Goal: Entertainment & Leisure: Consume media (video, audio)

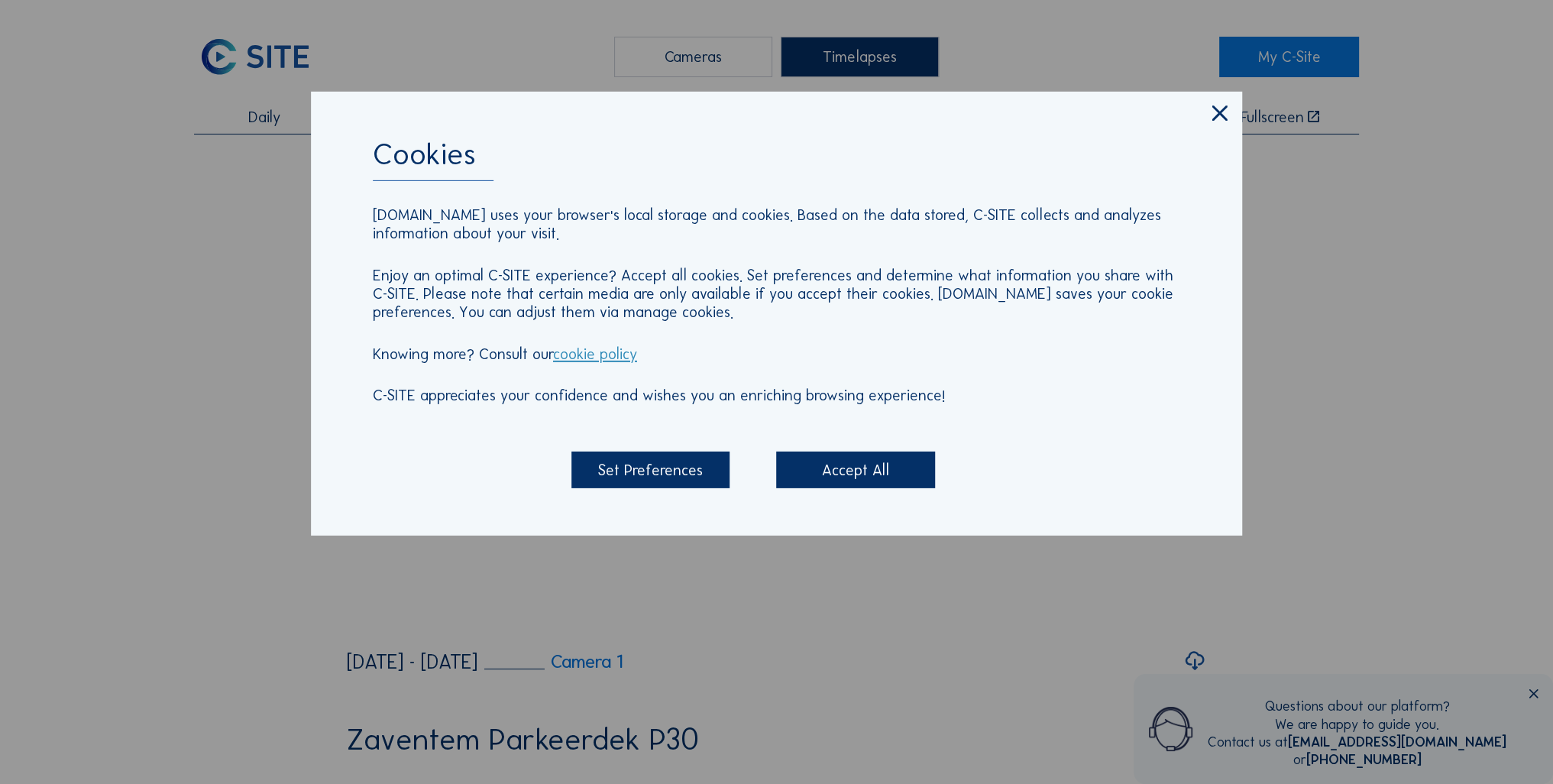
click at [807, 476] on div "Accept All" at bounding box center [855, 470] width 158 height 37
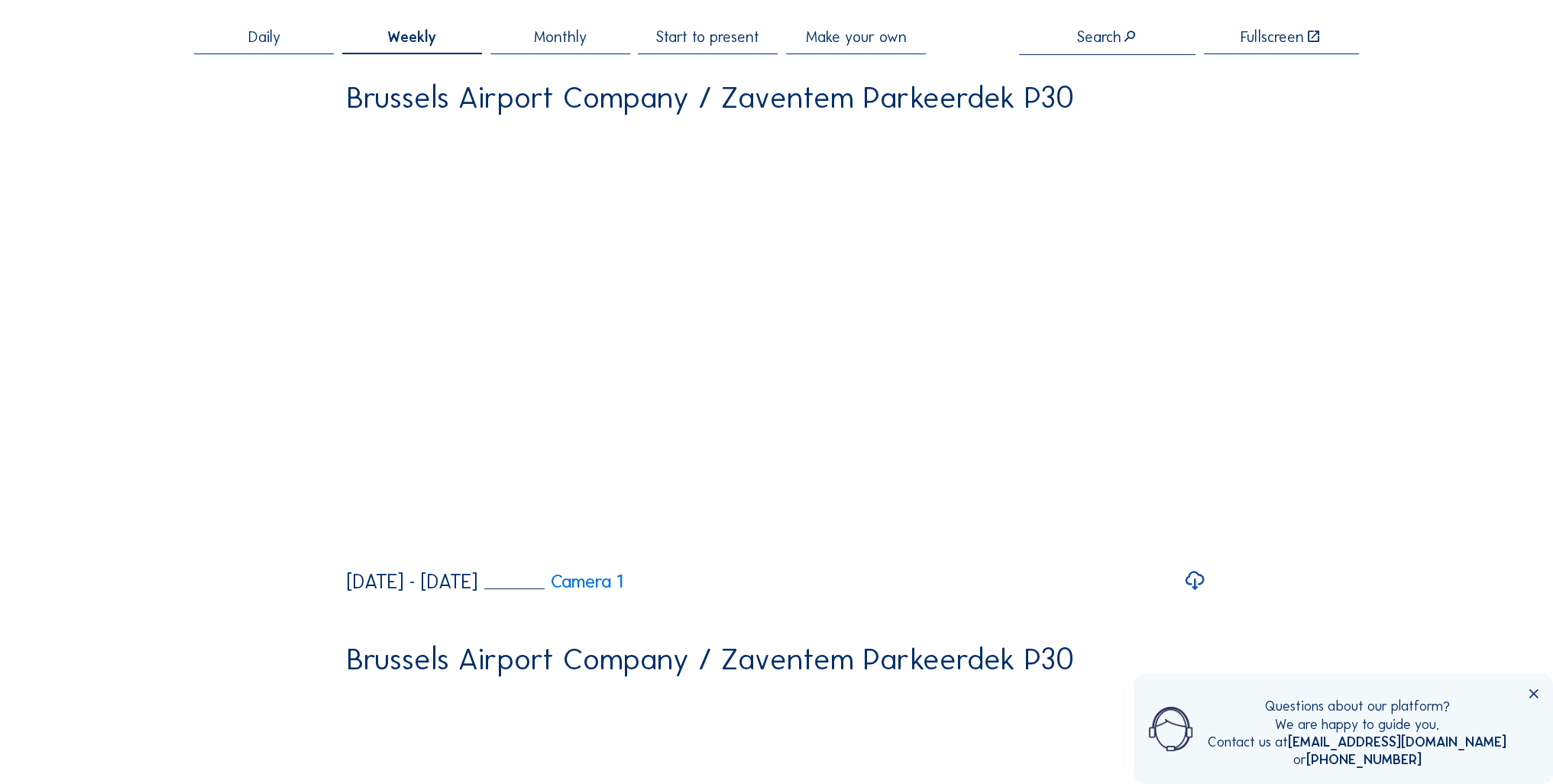
scroll to position [81, 0]
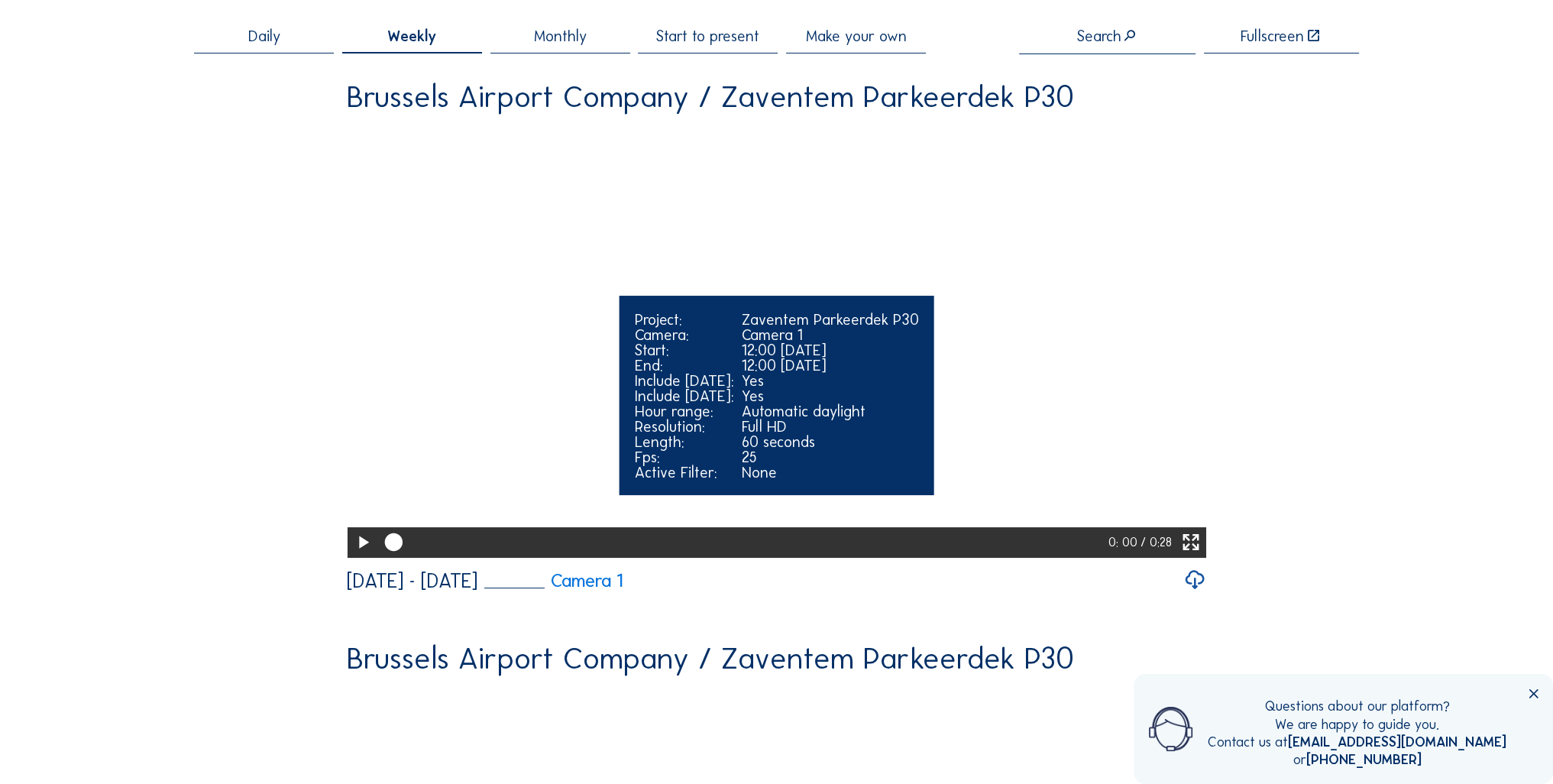
click at [1193, 555] on icon at bounding box center [1190, 542] width 22 height 26
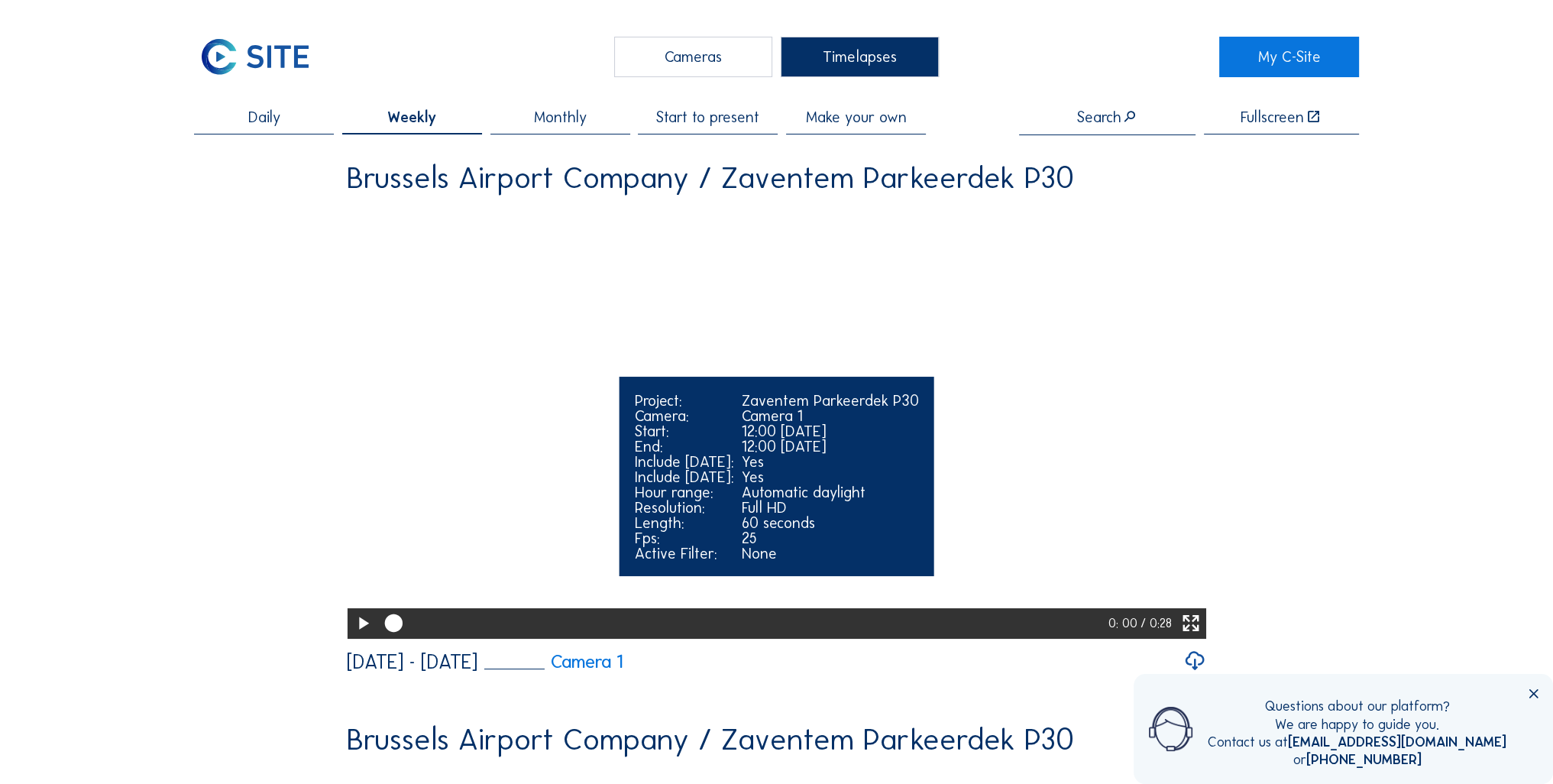
click at [1036, 639] on div at bounding box center [743, 623] width 731 height 30
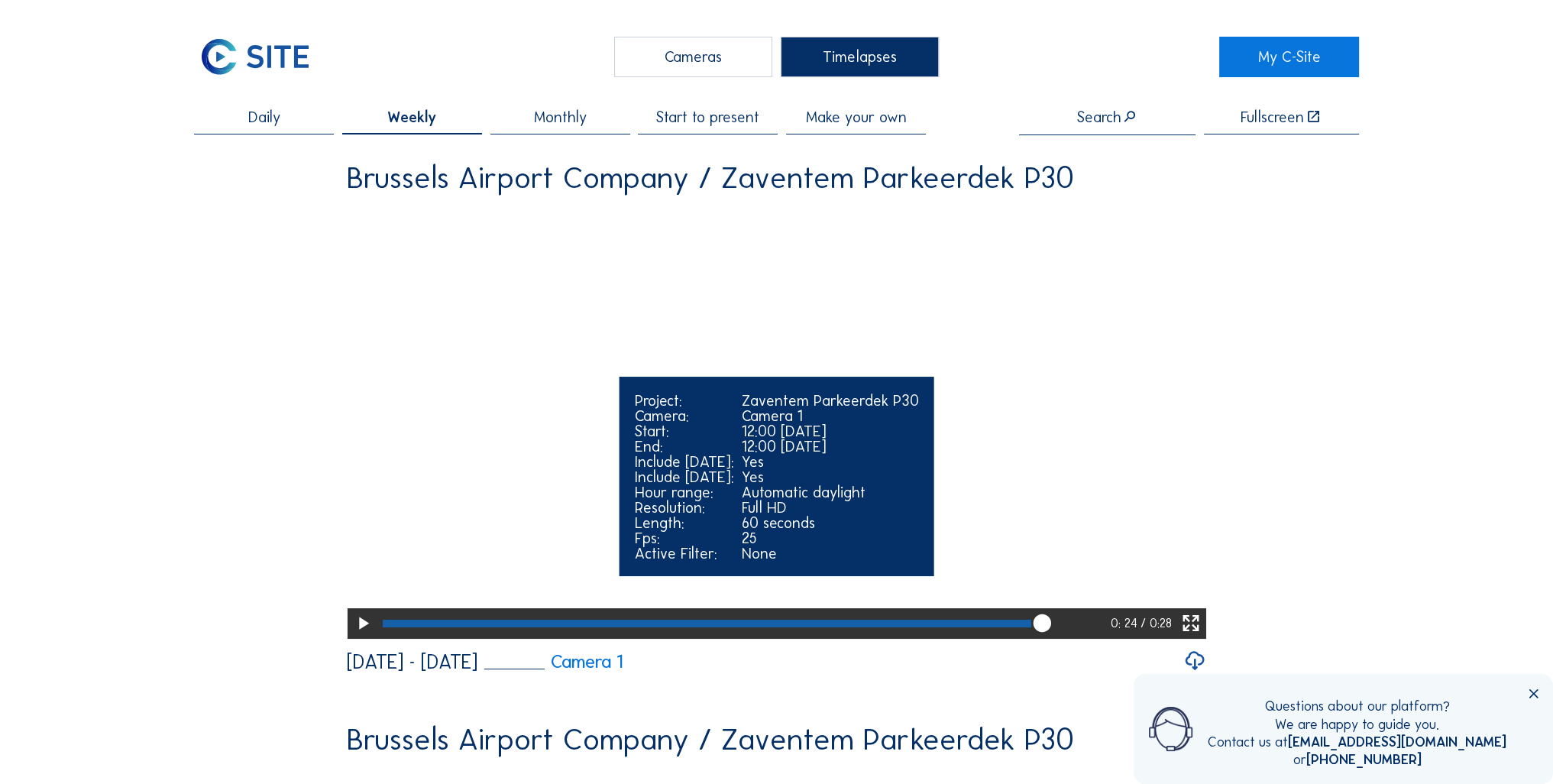
click at [1036, 637] on video "Your browser does not support the video tag." at bounding box center [776, 421] width 859 height 430
click at [357, 637] on icon at bounding box center [363, 623] width 22 height 26
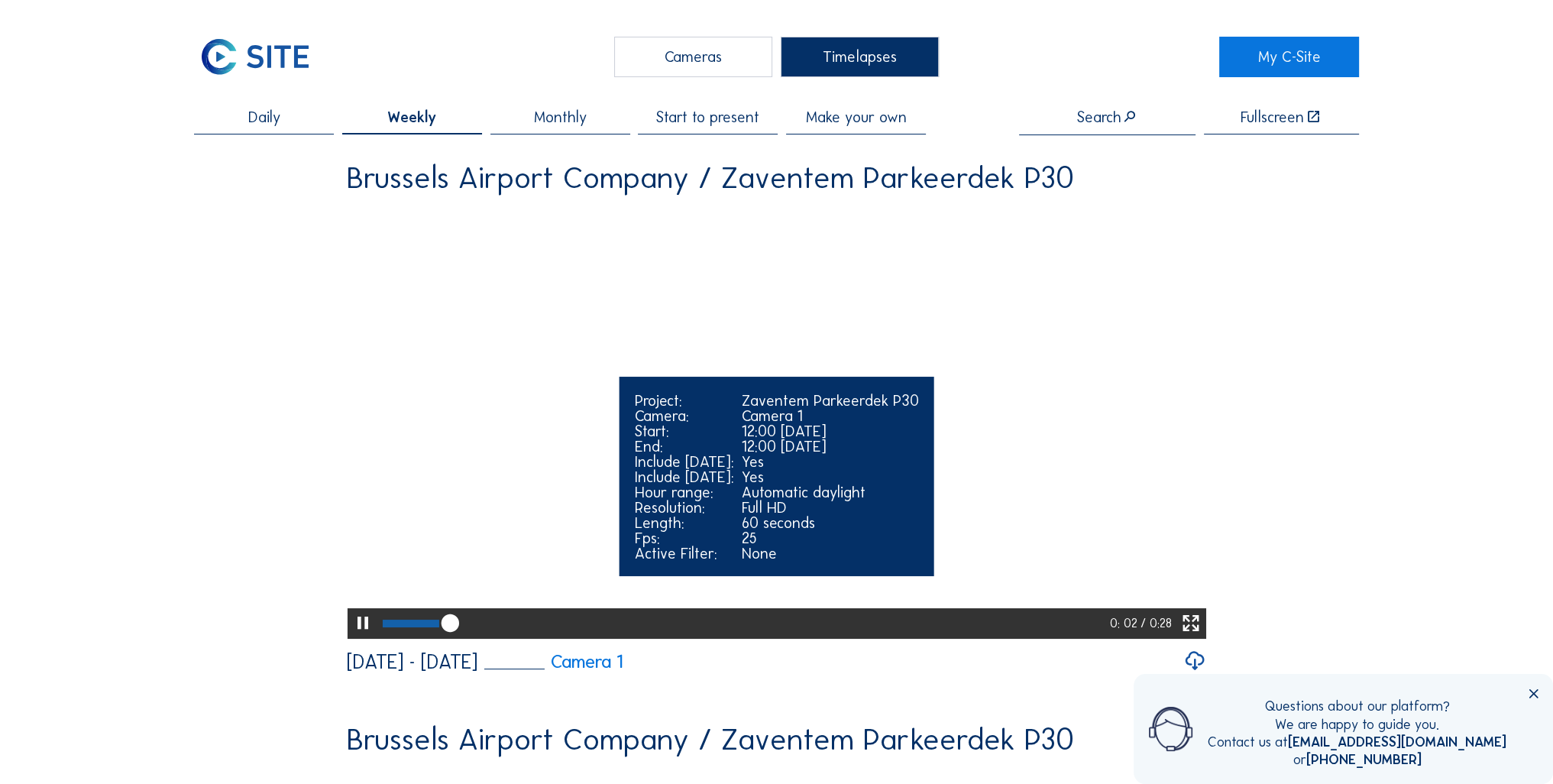
click at [1061, 639] on div at bounding box center [744, 623] width 733 height 30
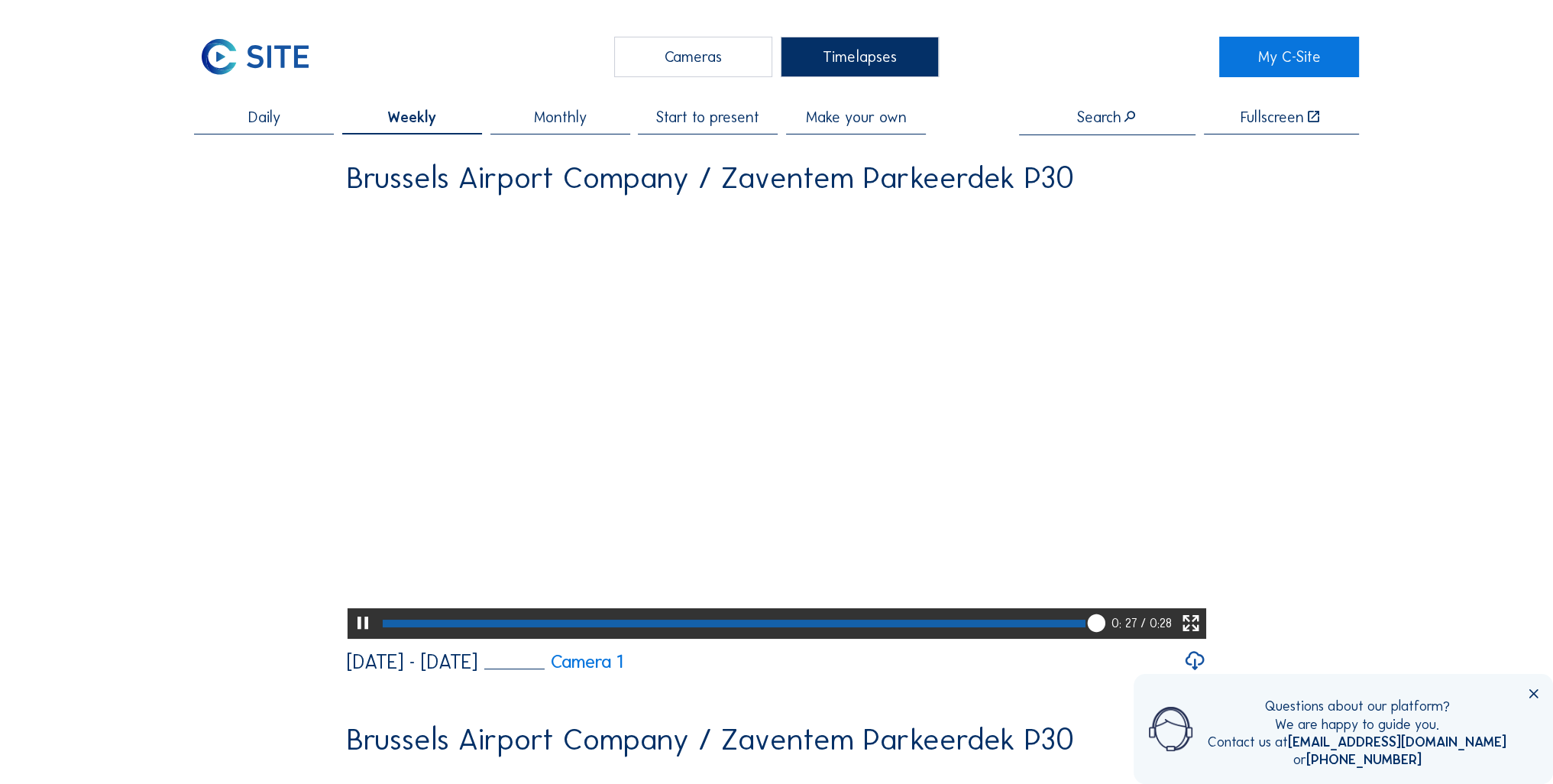
scroll to position [684, 0]
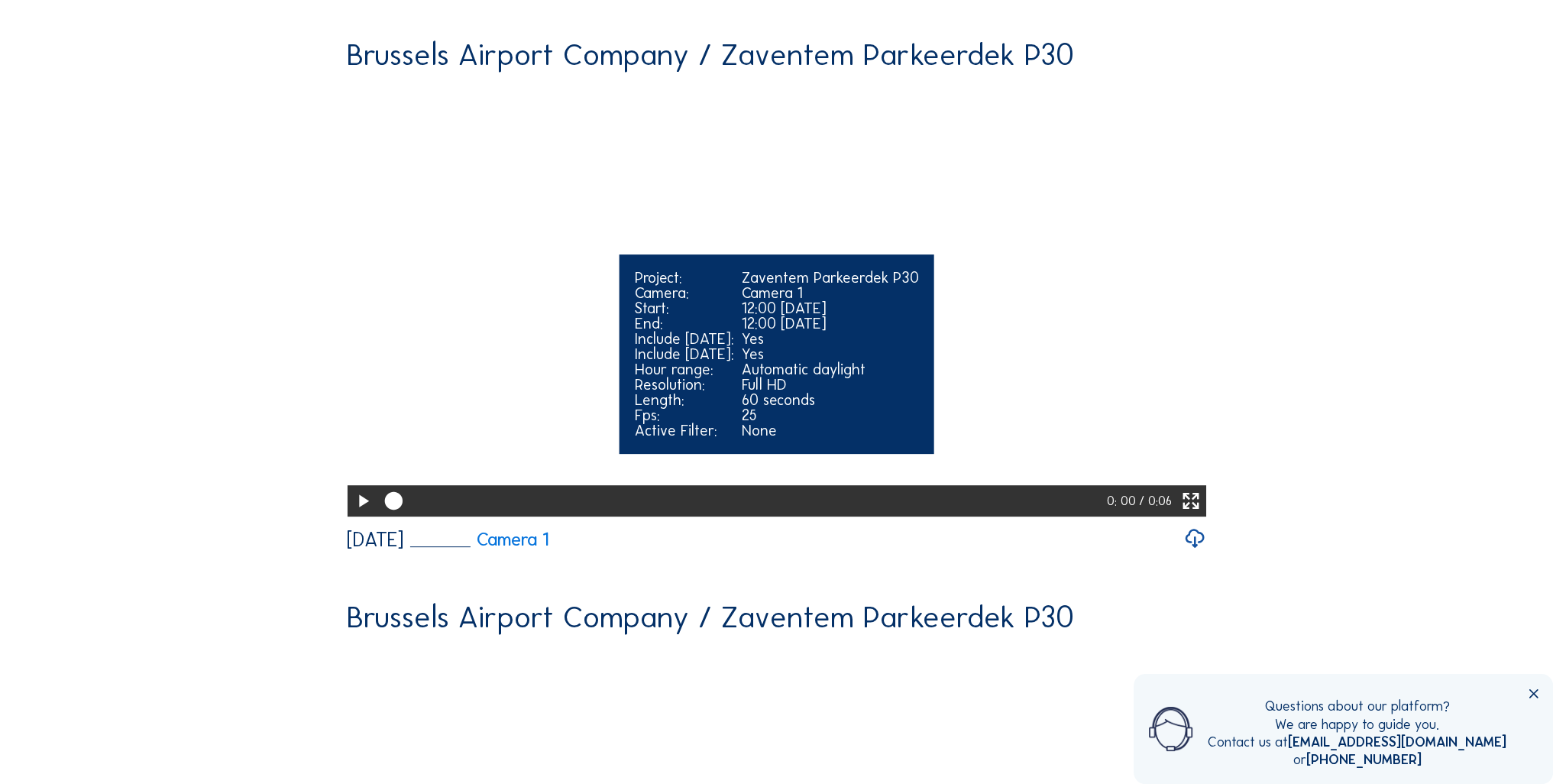
click at [1053, 516] on div at bounding box center [742, 500] width 730 height 30
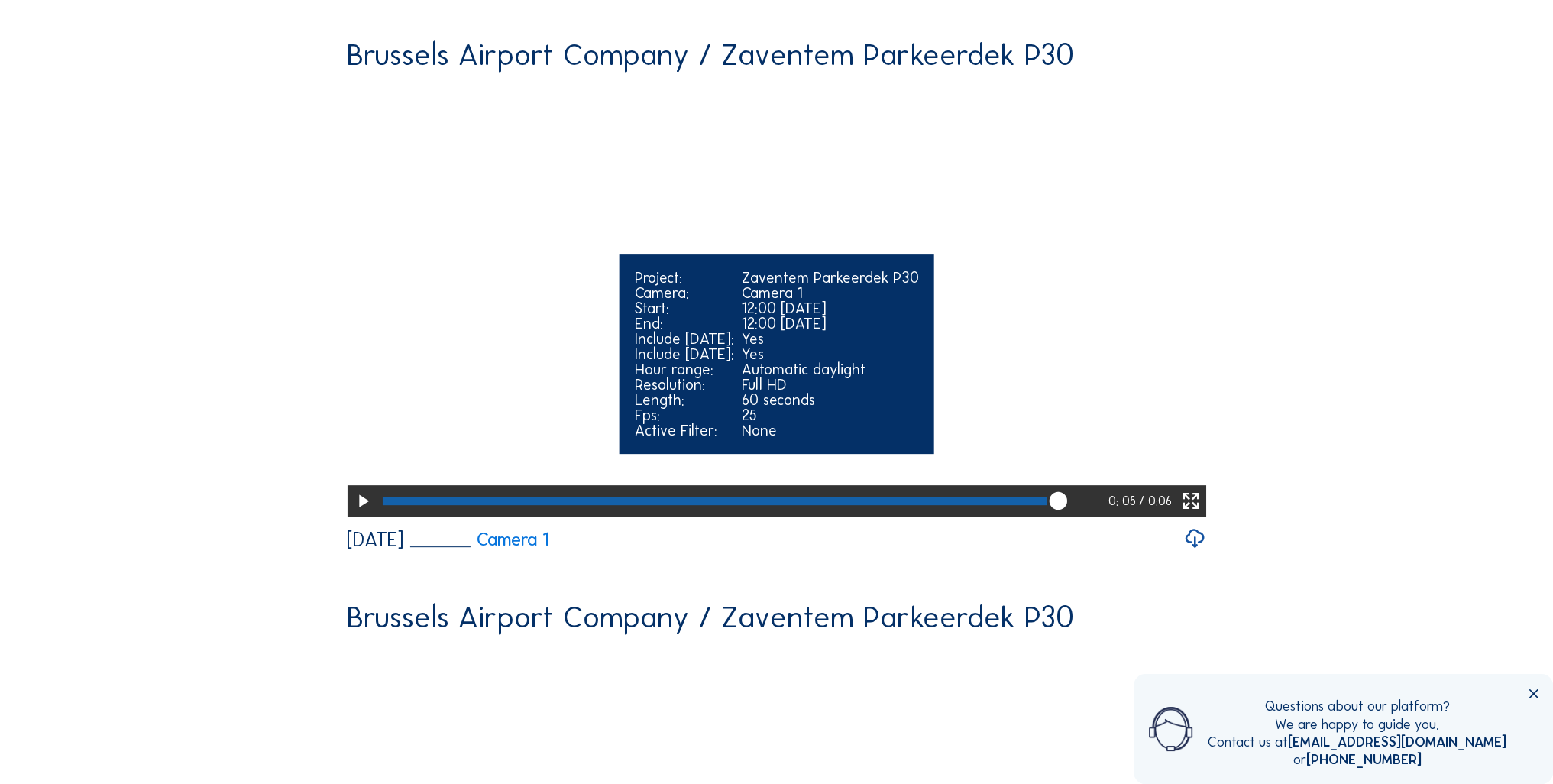
click at [837, 504] on div at bounding box center [715, 500] width 665 height 8
click at [898, 516] on div at bounding box center [743, 500] width 731 height 30
click at [1003, 516] on div at bounding box center [743, 500] width 730 height 30
click at [988, 504] on div at bounding box center [689, 500] width 614 height 8
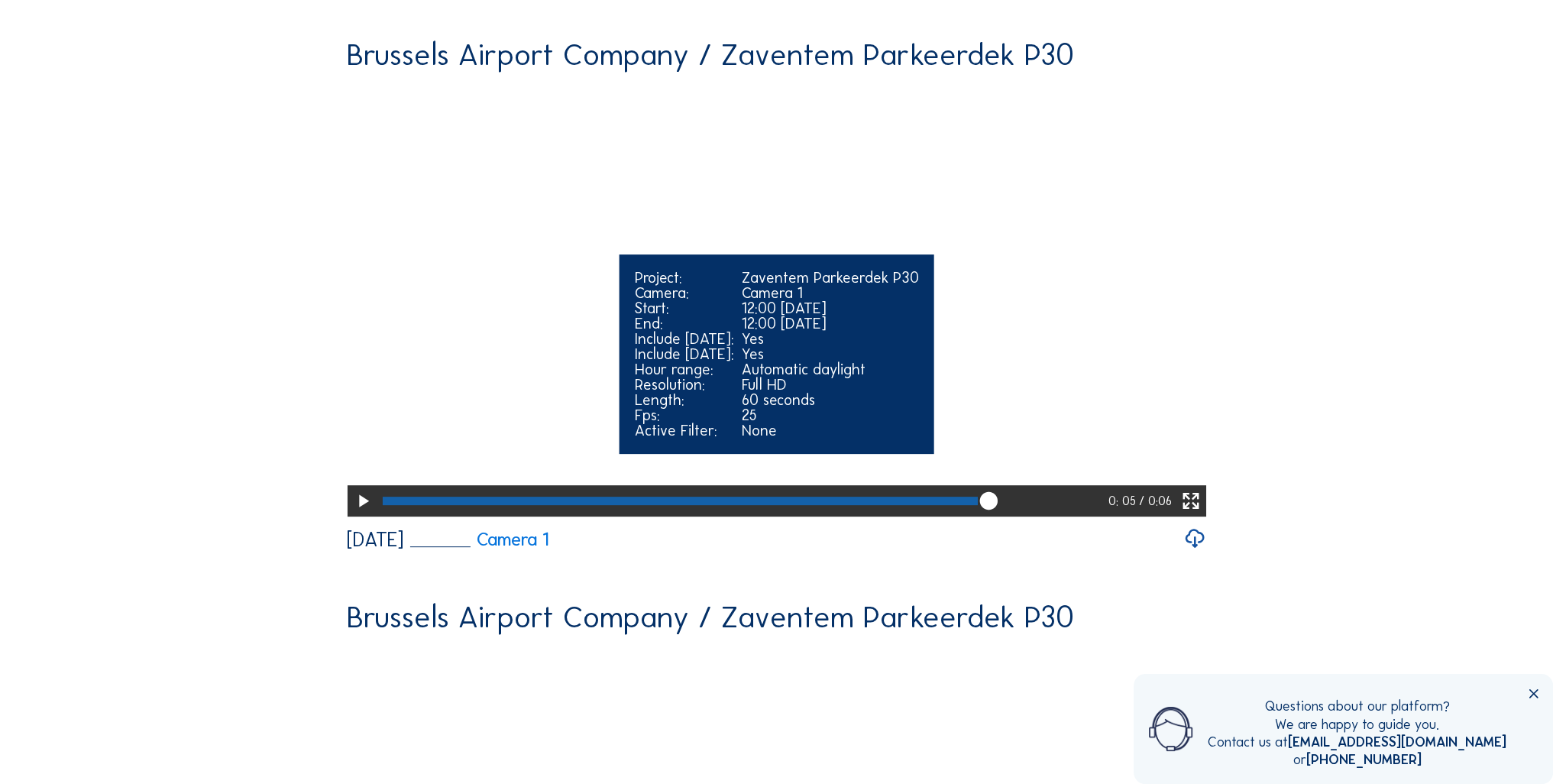
click at [961, 504] on div at bounding box center [680, 500] width 596 height 8
click at [908, 504] on div at bounding box center [667, 500] width 569 height 8
